Goal: Task Accomplishment & Management: Manage account settings

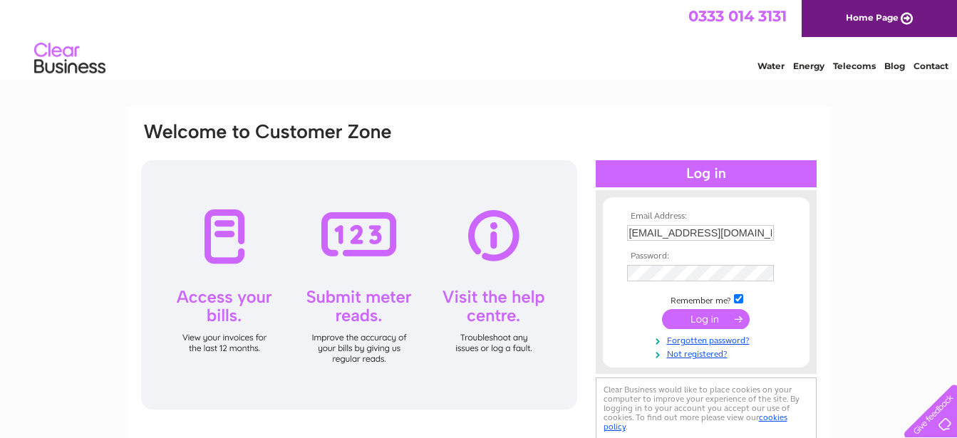
click at [701, 321] on input "submit" at bounding box center [706, 319] width 88 height 20
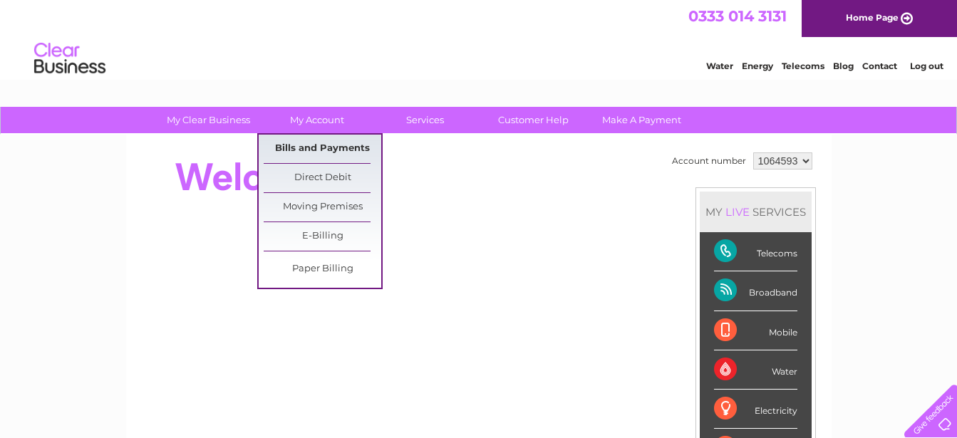
click at [312, 150] on link "Bills and Payments" at bounding box center [323, 149] width 118 height 29
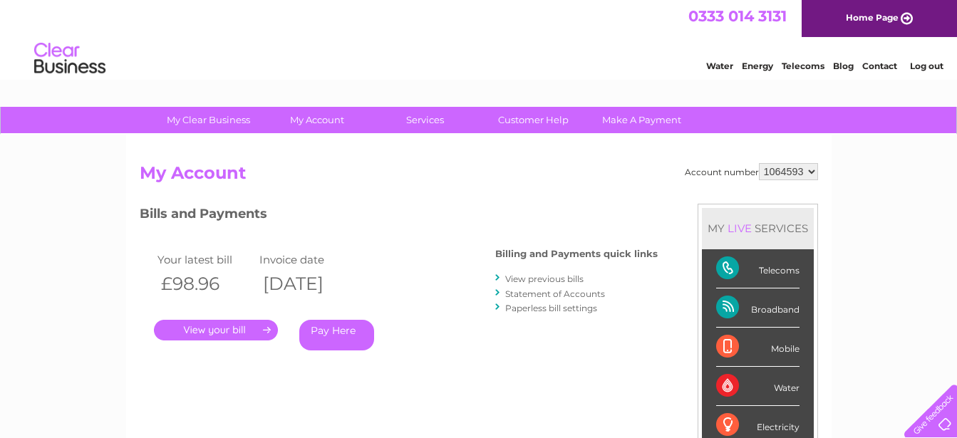
click at [255, 329] on link "." at bounding box center [216, 330] width 124 height 21
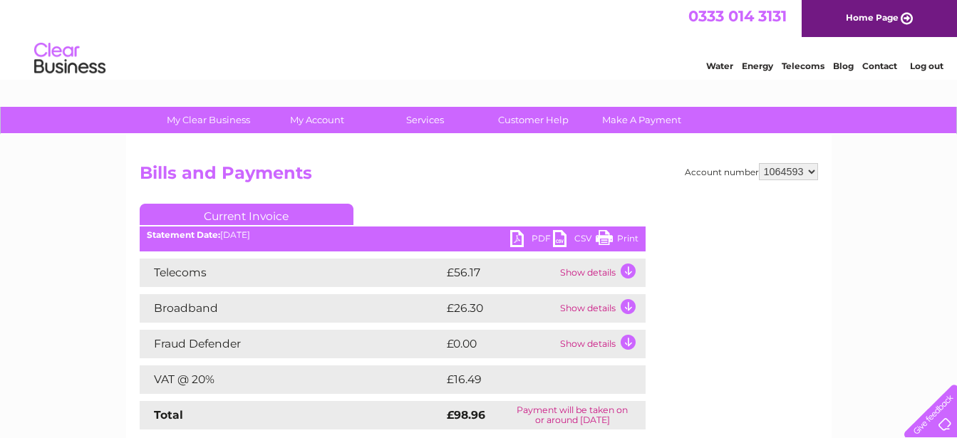
click at [516, 237] on link "PDF" at bounding box center [531, 240] width 43 height 21
click at [931, 71] on link "Log out" at bounding box center [926, 66] width 33 height 11
